Goal: Find specific page/section: Find specific page/section

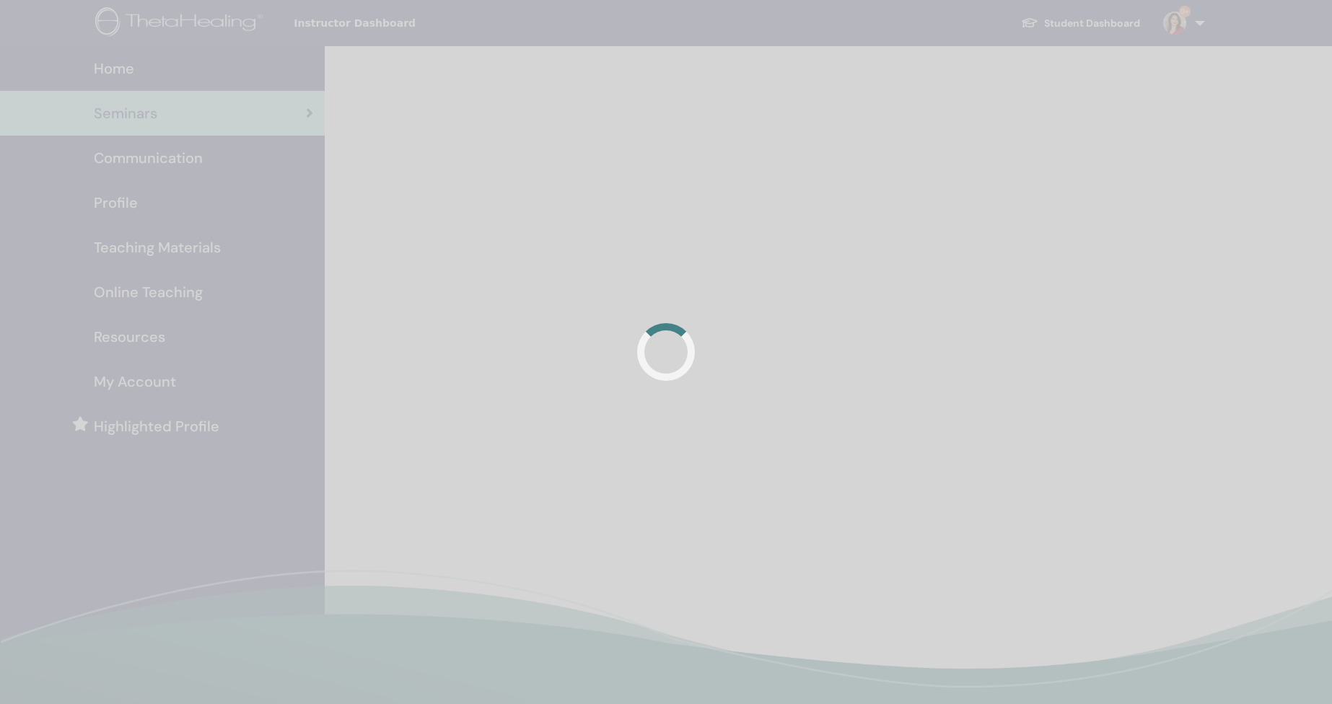
click at [457, 91] on div at bounding box center [666, 352] width 1332 height 704
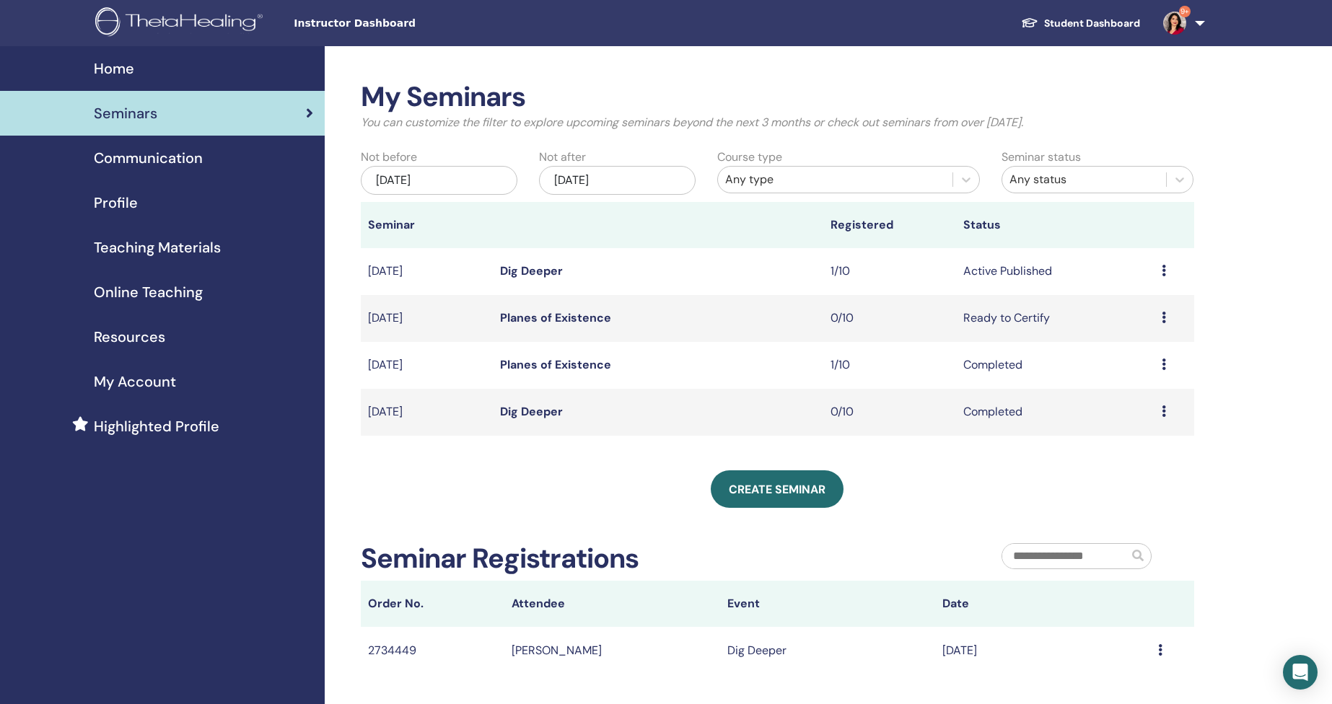
click at [1161, 317] on icon at bounding box center [1163, 318] width 4 height 12
click at [1161, 318] on li "Preview" at bounding box center [1125, 329] width 78 height 22
click at [513, 274] on link "Dig Deeper" at bounding box center [531, 270] width 63 height 15
